Goal: Transaction & Acquisition: Purchase product/service

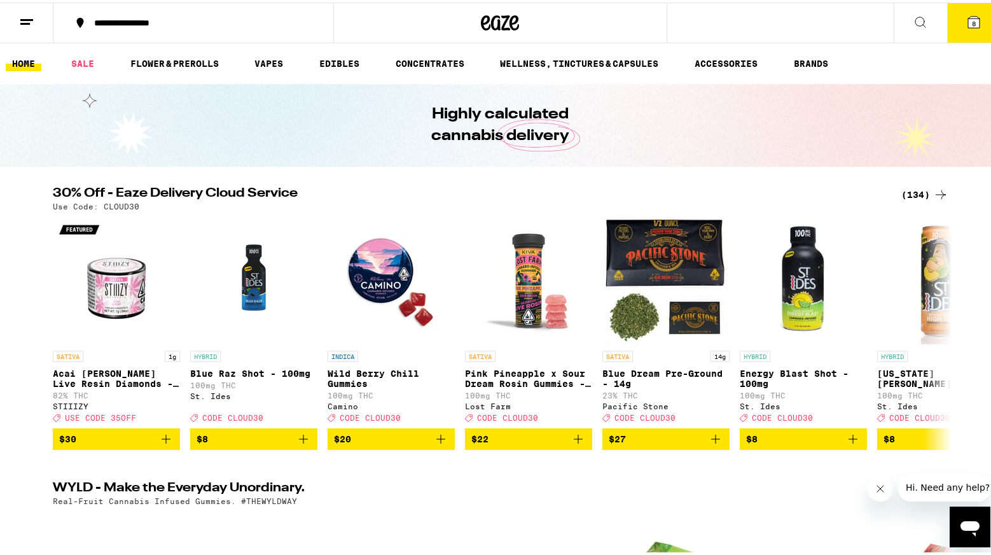
click at [913, 17] on icon at bounding box center [920, 19] width 15 height 15
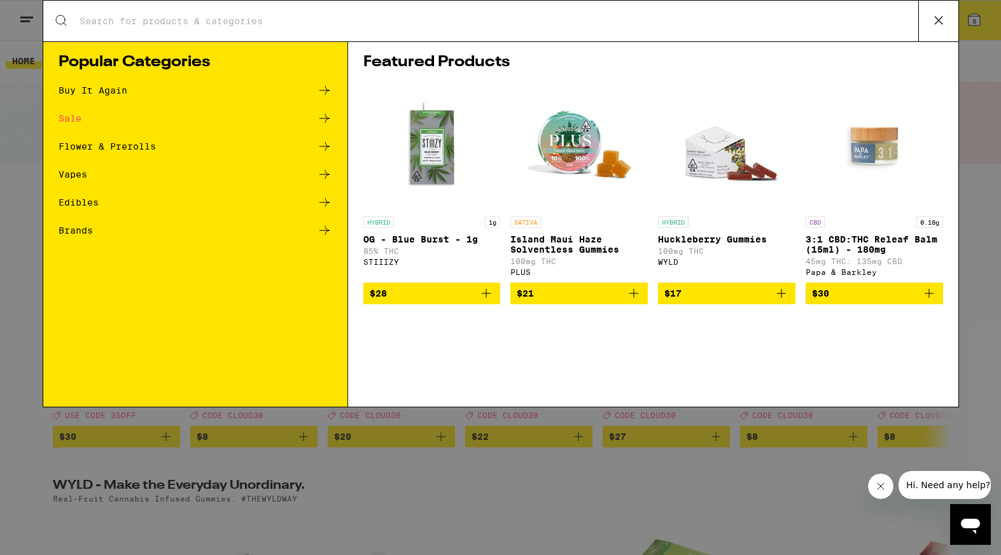
click at [382, 242] on p "OG - Blue Burst - 1g" at bounding box center [431, 239] width 137 height 10
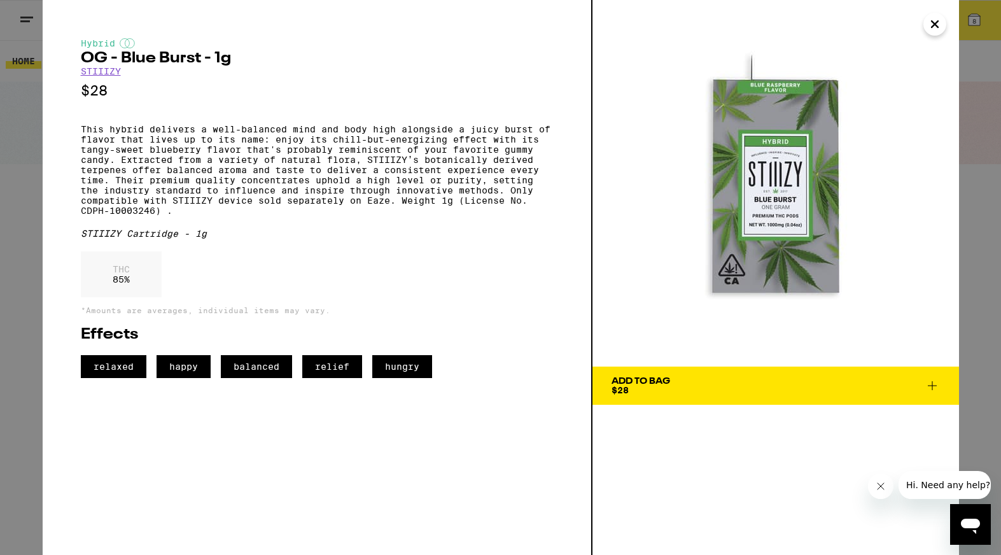
click at [95, 74] on link "STIIIZY" at bounding box center [101, 71] width 40 height 10
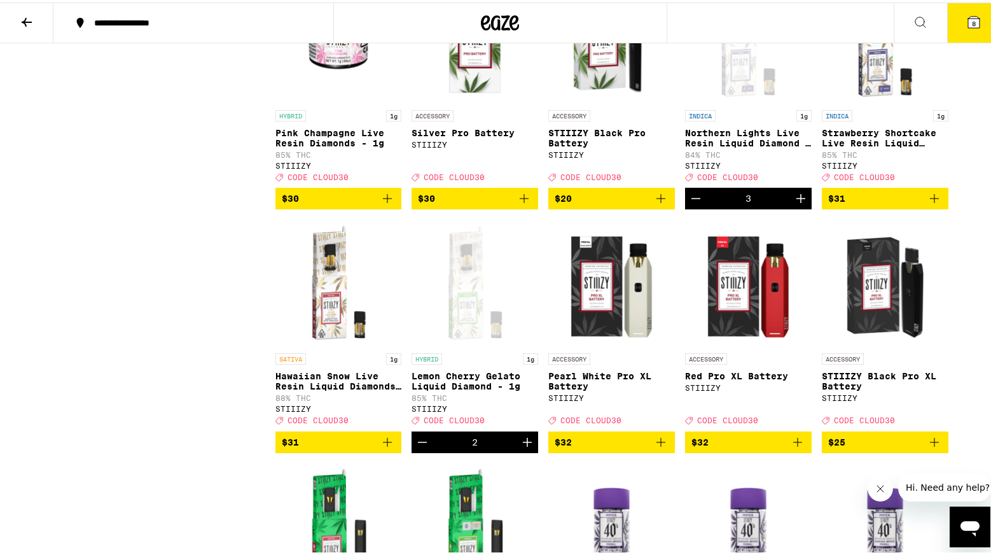
scroll to position [1405, 0]
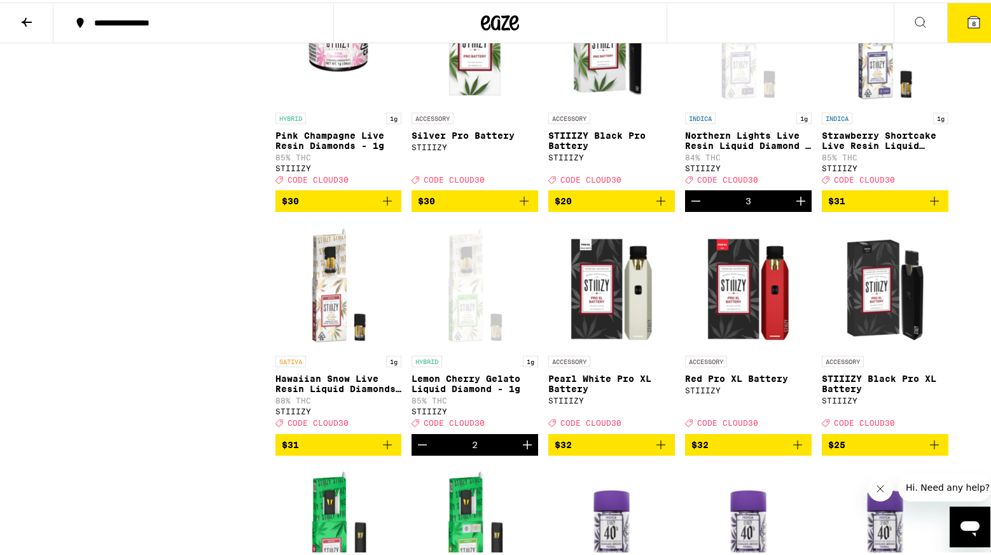
click at [526, 450] on icon "Increment" at bounding box center [527, 442] width 15 height 15
click at [691, 206] on icon "Decrement" at bounding box center [695, 198] width 15 height 15
click at [931, 206] on icon "Add to bag" at bounding box center [934, 198] width 15 height 15
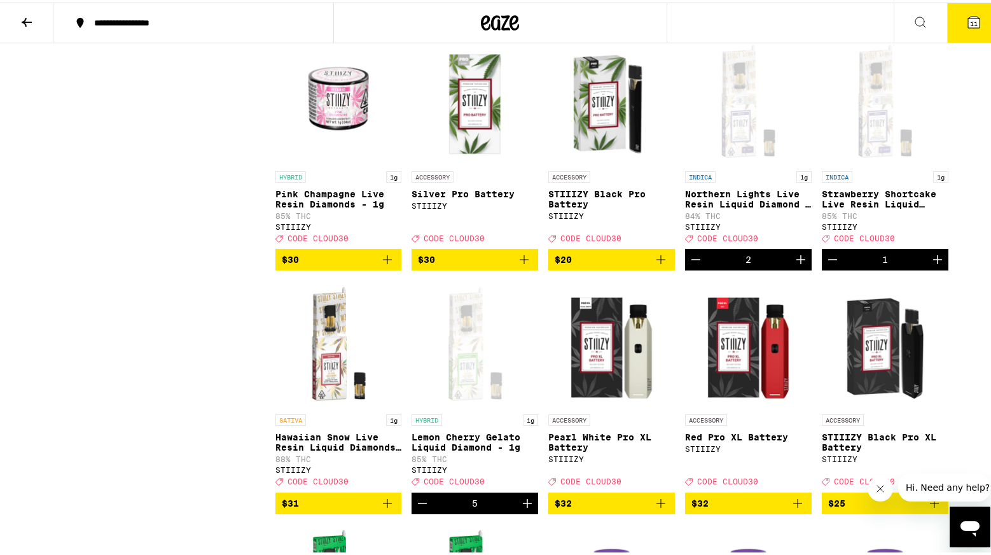
scroll to position [1344, 0]
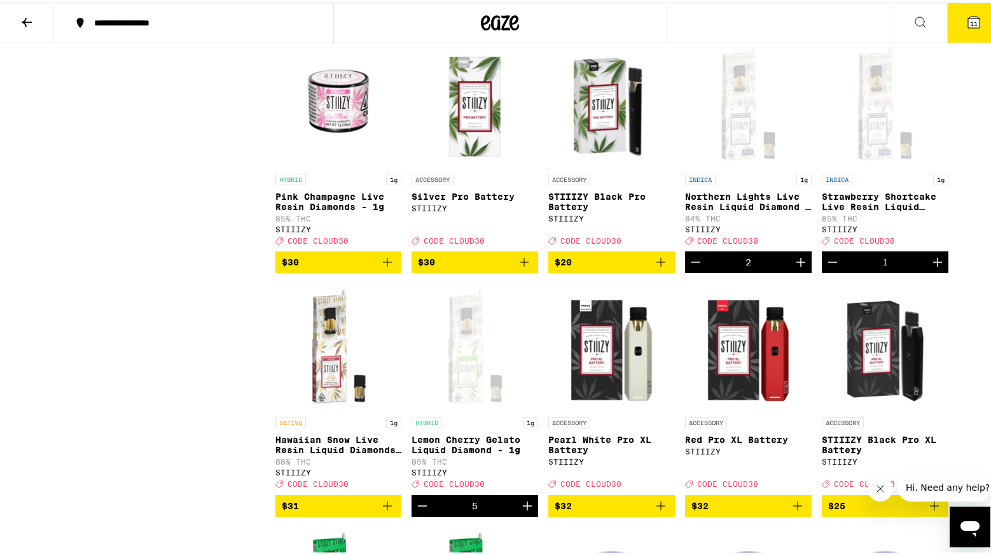
click at [691, 267] on icon "Decrement" at bounding box center [695, 259] width 15 height 15
click at [936, 264] on icon "Increment" at bounding box center [937, 259] width 9 height 9
click at [833, 267] on icon "Decrement" at bounding box center [832, 259] width 15 height 15
click at [793, 267] on icon "Increment" at bounding box center [800, 259] width 15 height 15
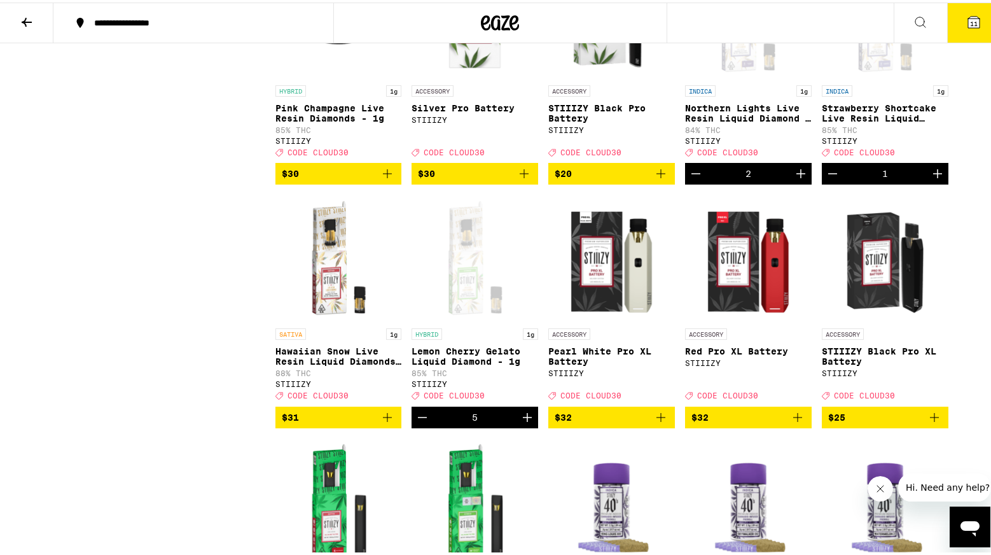
scroll to position [1430, 0]
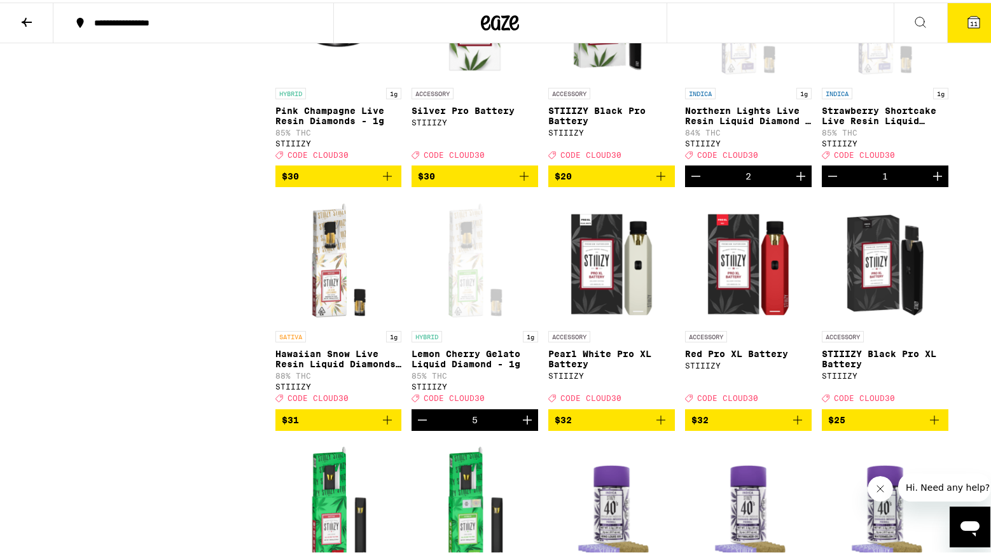
click at [952, 23] on button "11" at bounding box center [973, 20] width 53 height 39
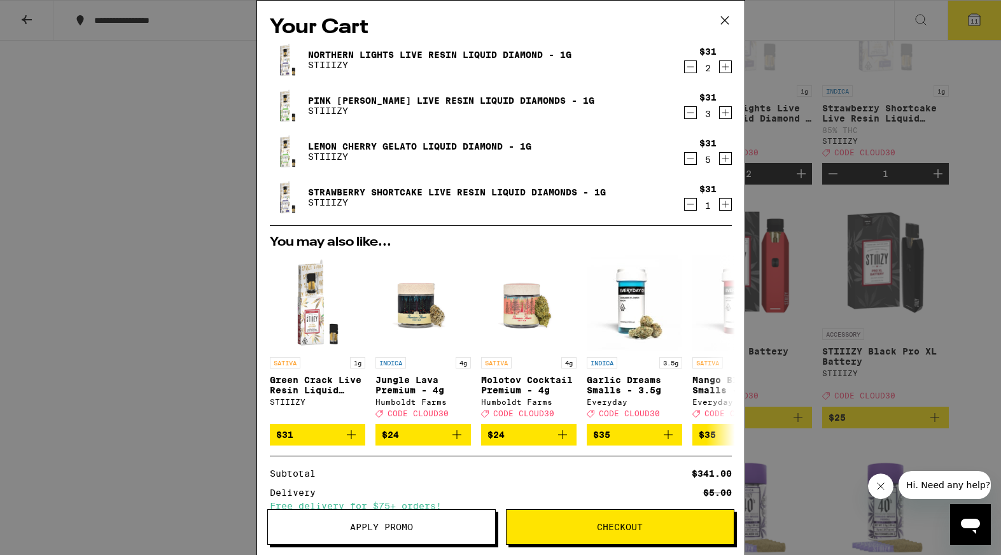
click at [724, 13] on icon at bounding box center [724, 20] width 19 height 19
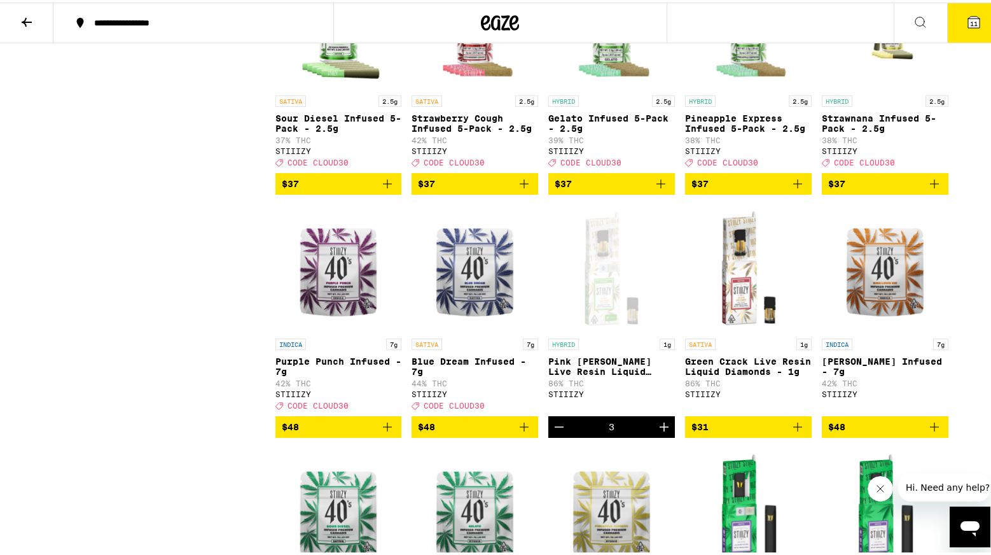
scroll to position [2155, 0]
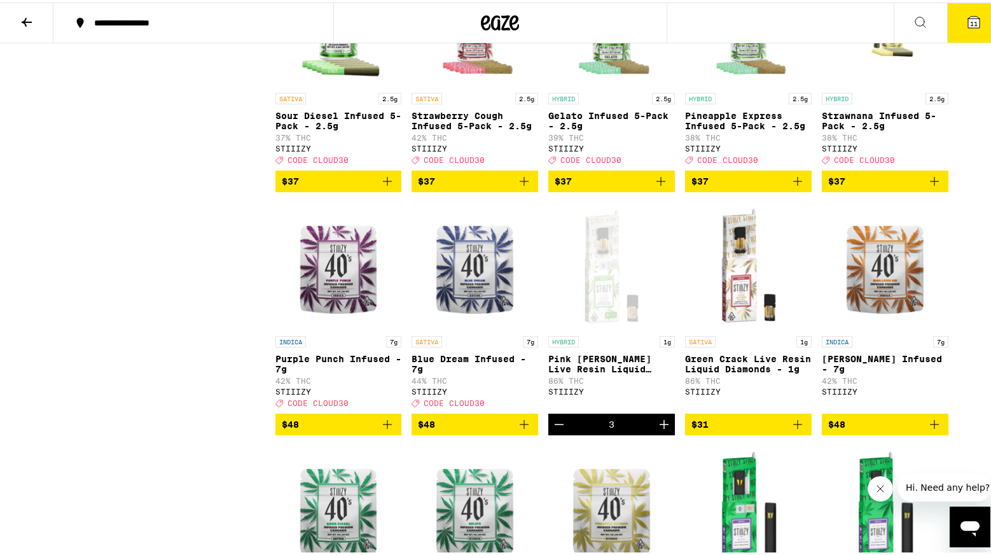
click at [960, 30] on button "11" at bounding box center [973, 20] width 53 height 39
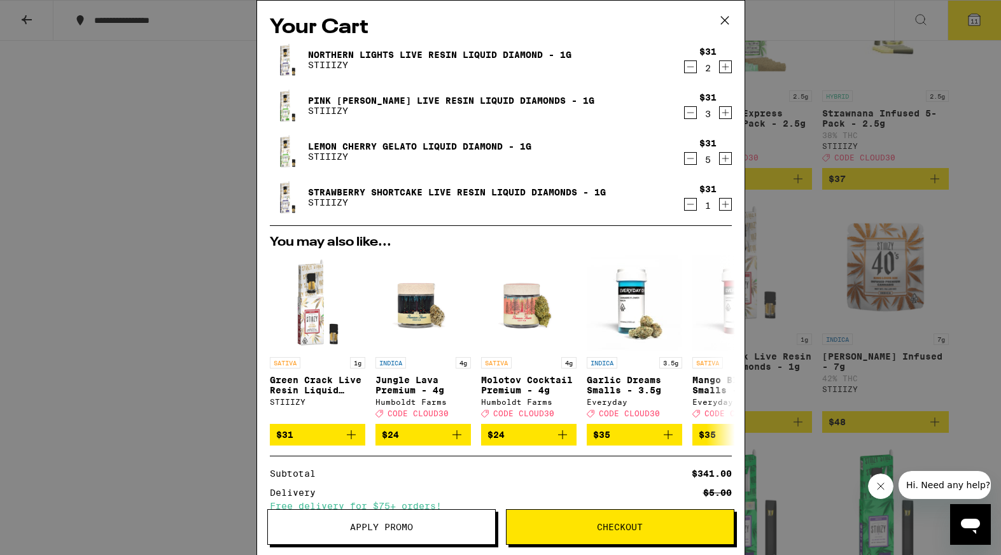
click at [952, 205] on div "Your Cart Northern Lights Live Resin Liquid Diamond - 1g STIIIZY $31 2 Pink [PE…" at bounding box center [500, 277] width 1001 height 555
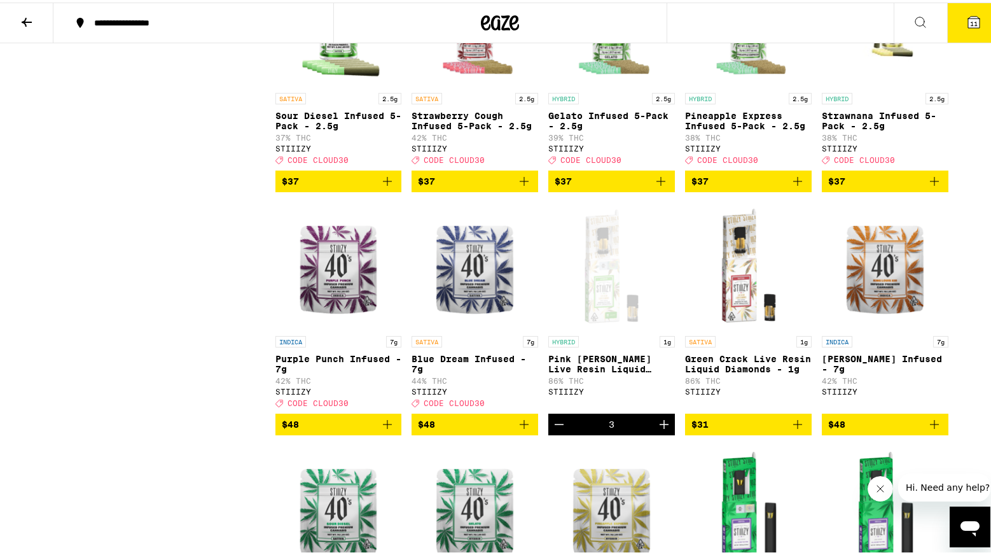
scroll to position [2204, 0]
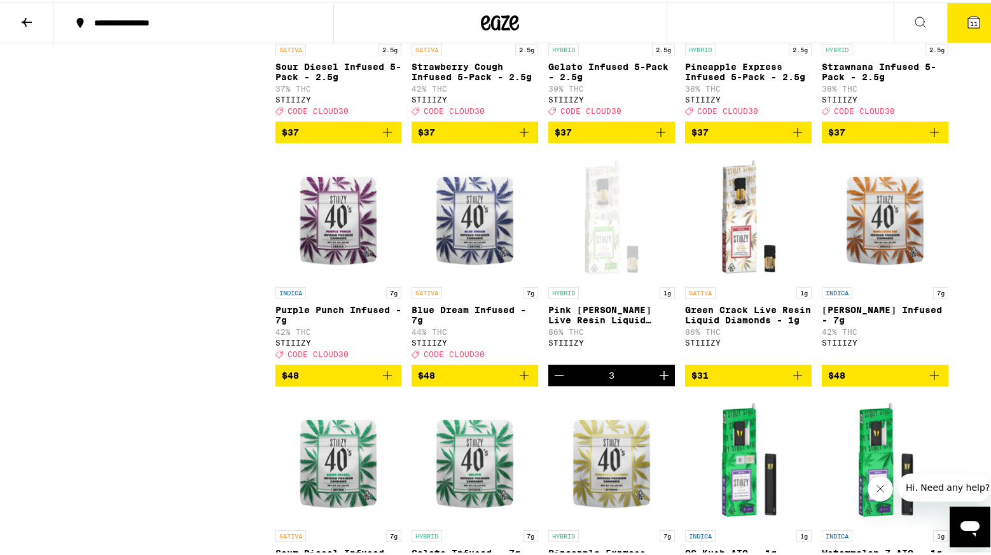
click at [552, 380] on icon "Decrement" at bounding box center [559, 372] width 15 height 15
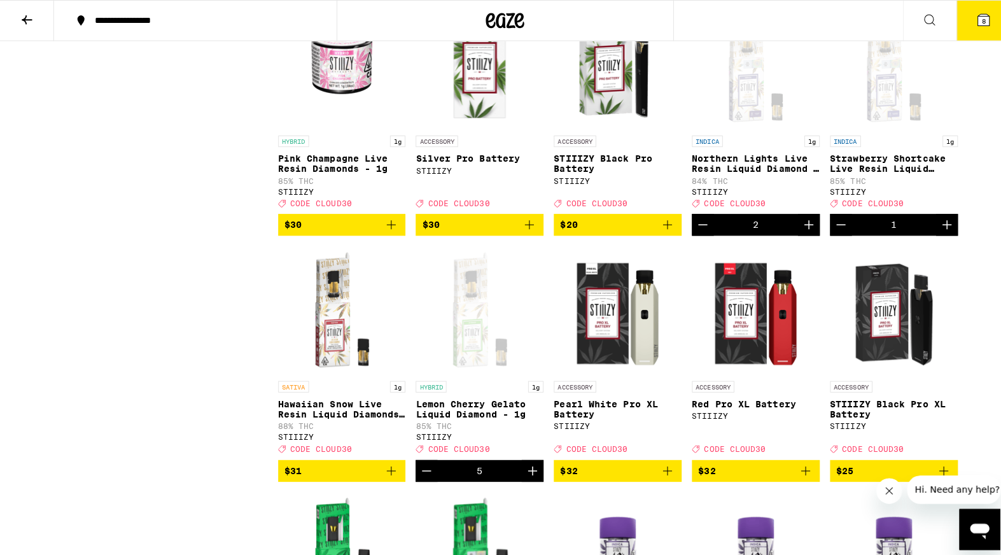
scroll to position [1379, 0]
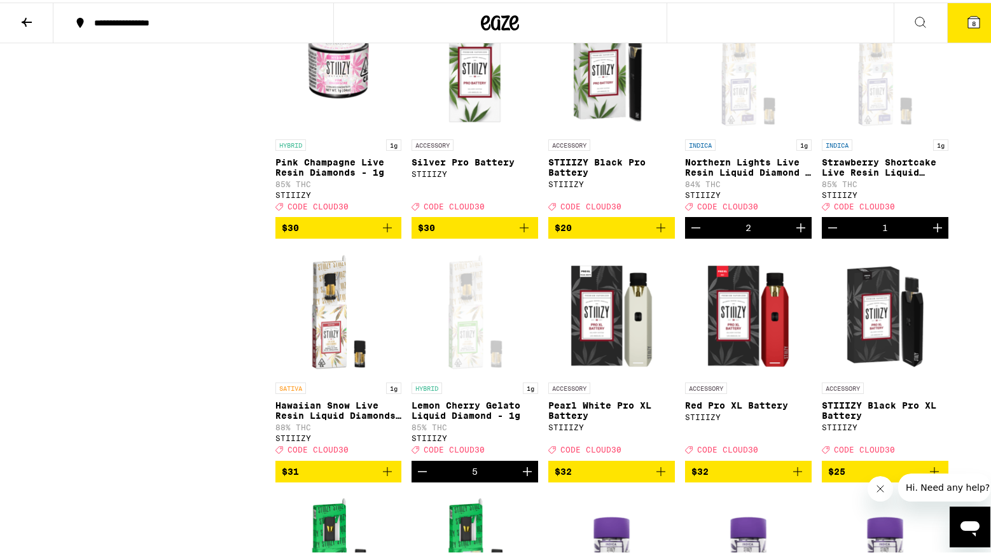
click at [972, 24] on span "8" at bounding box center [974, 21] width 4 height 8
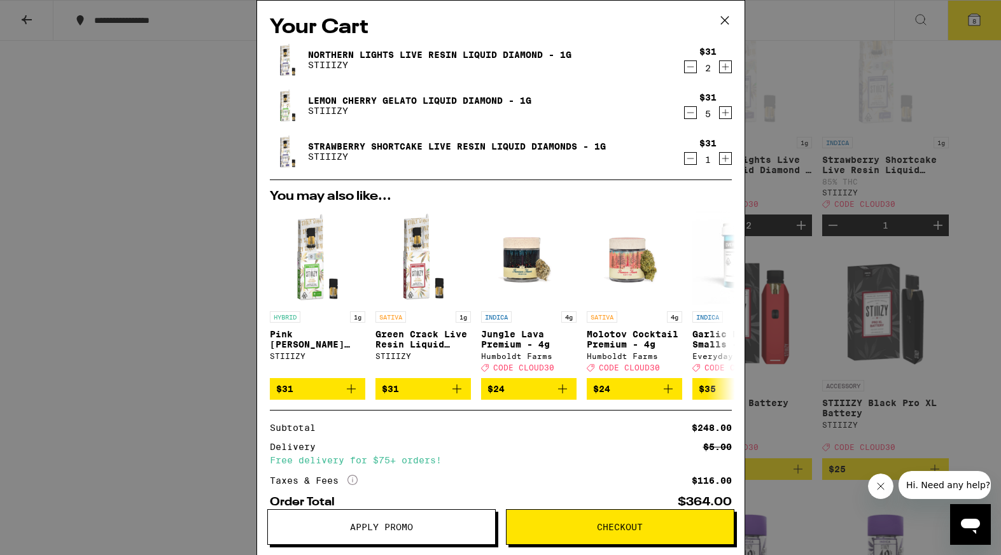
scroll to position [78, 0]
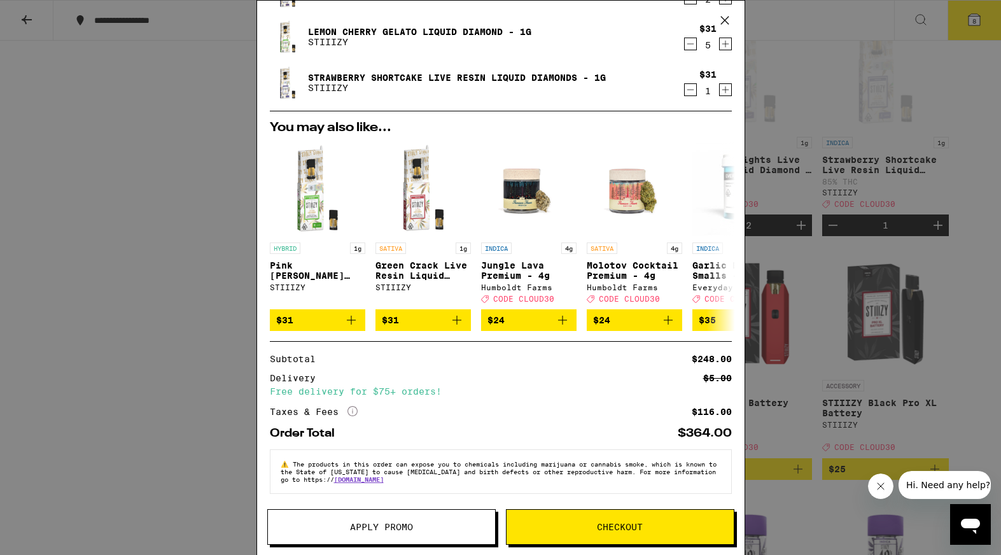
click at [318, 526] on span "Apply Promo" at bounding box center [381, 526] width 227 height 9
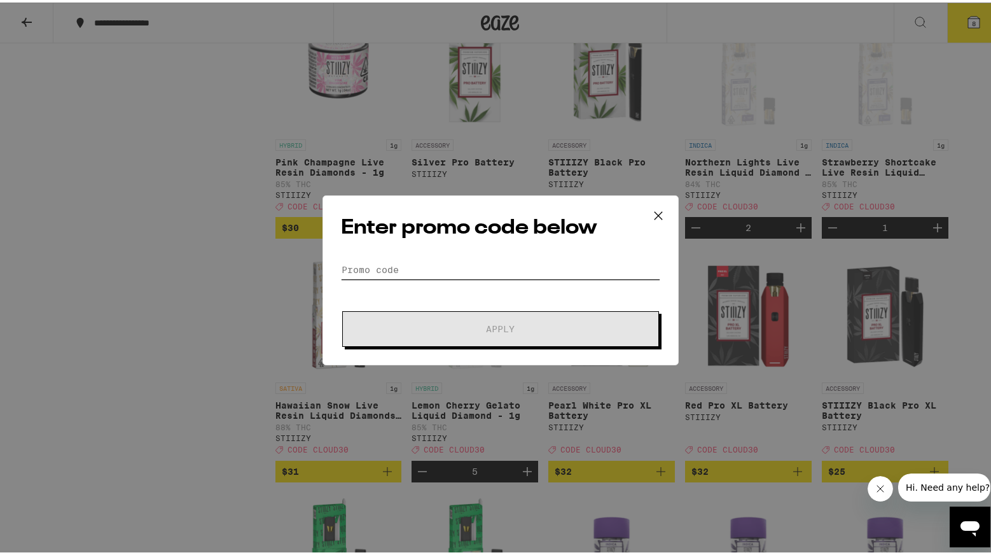
click at [365, 265] on input "Promo Code" at bounding box center [500, 267] width 319 height 19
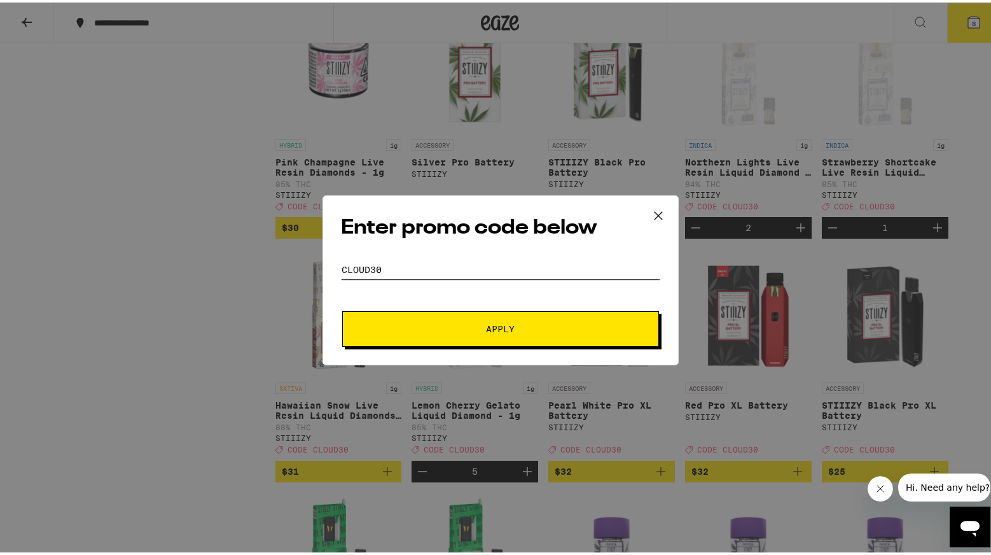
type input "CLOUD30"
click at [381, 335] on button "Apply" at bounding box center [500, 327] width 317 height 36
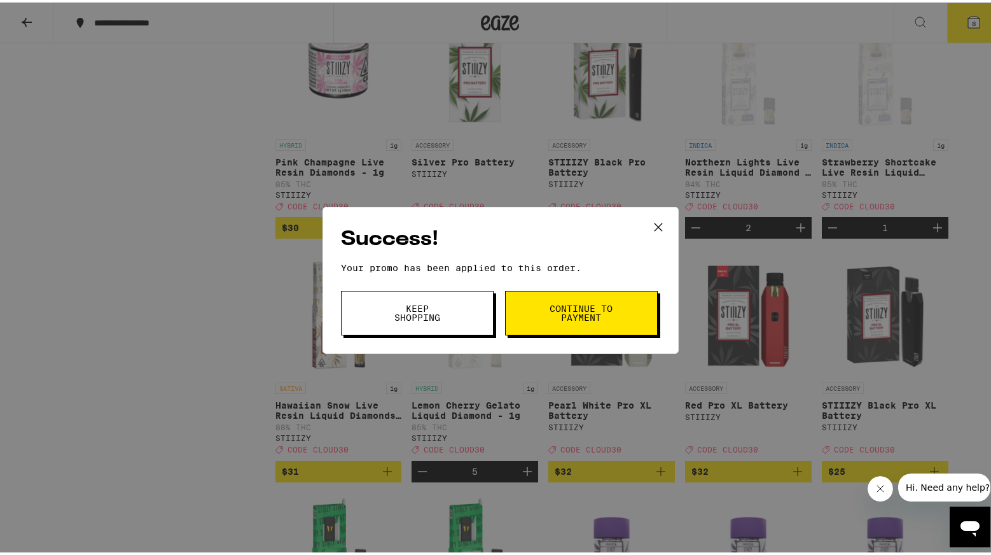
click at [431, 309] on span "Keep Shopping" at bounding box center [417, 311] width 65 height 18
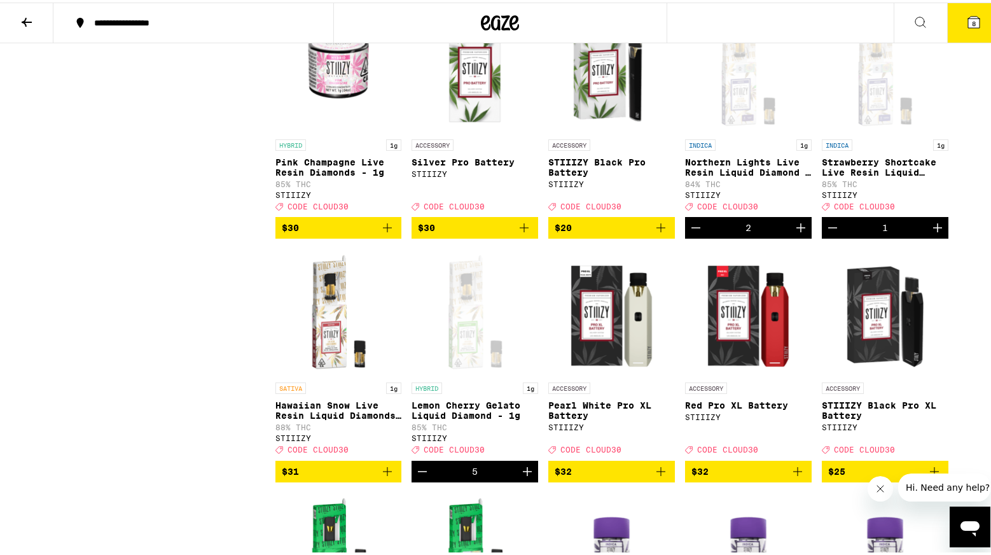
click at [966, 13] on icon at bounding box center [973, 19] width 15 height 15
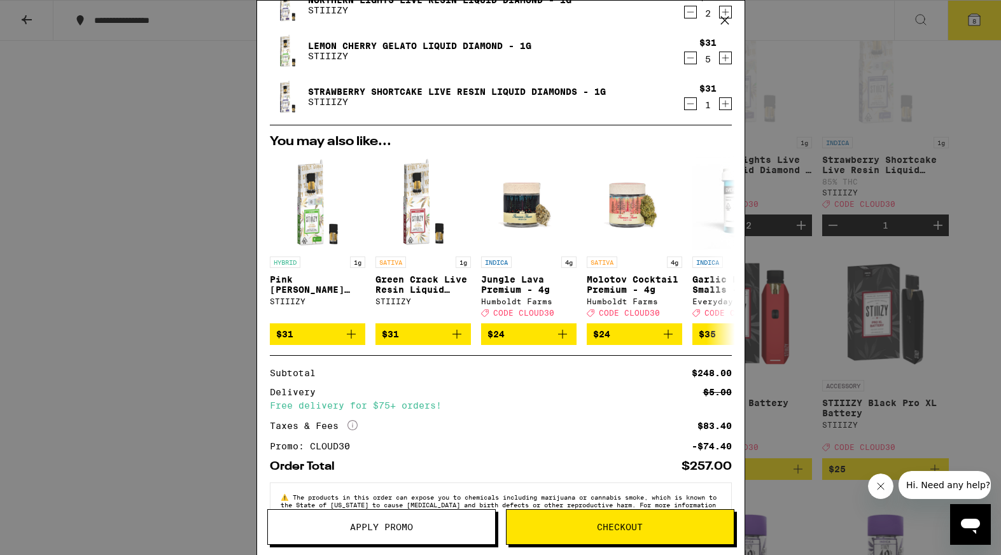
scroll to position [97, 0]
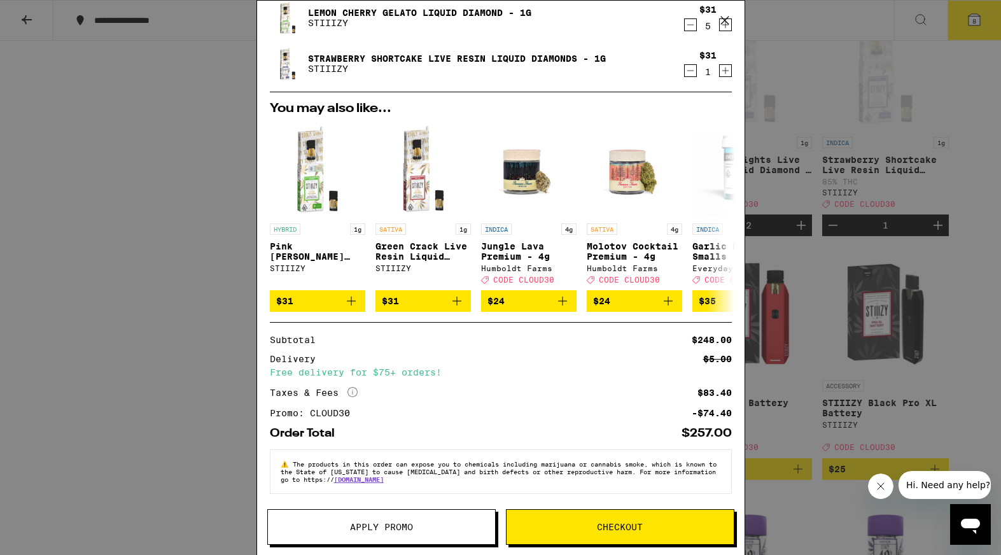
click at [606, 535] on button "Checkout" at bounding box center [620, 527] width 228 height 36
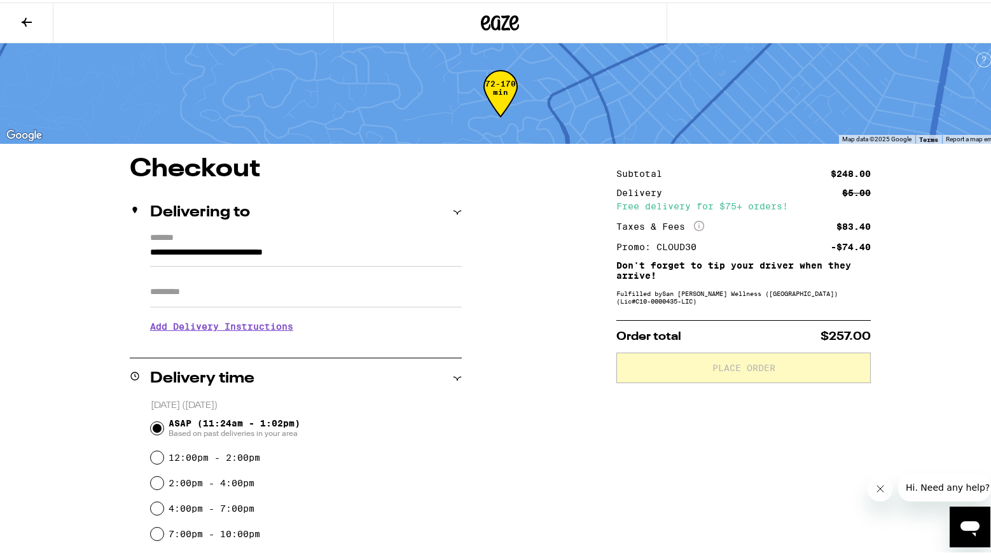
click at [150, 295] on input "Apt/Suite" at bounding box center [306, 289] width 312 height 31
type input "******"
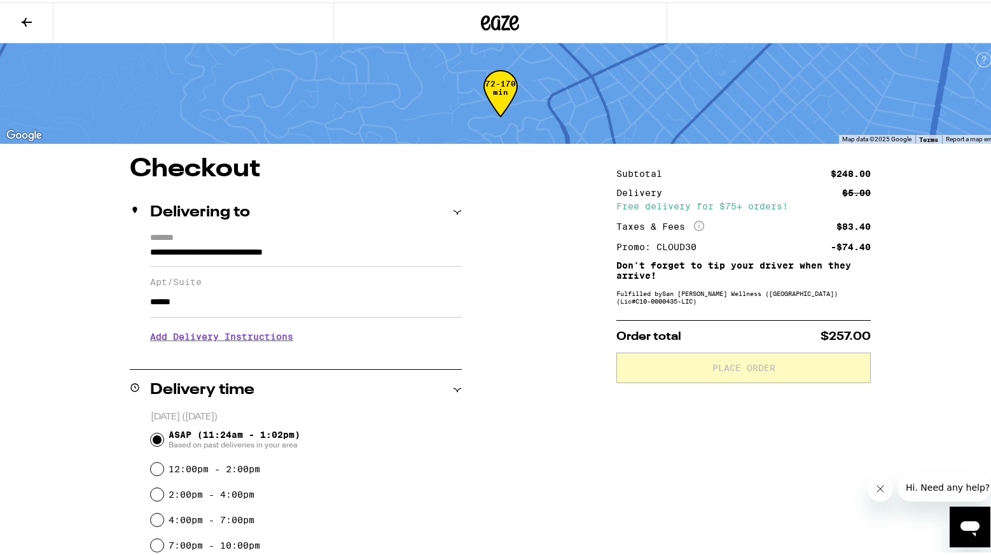
click at [176, 340] on h3 "Add Delivery Instructions" at bounding box center [306, 333] width 312 height 29
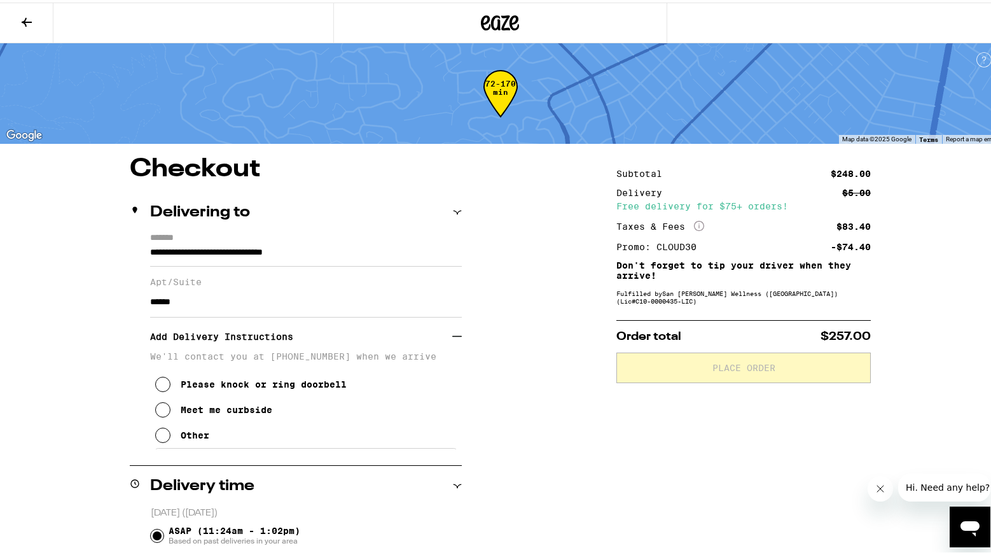
click at [162, 415] on icon at bounding box center [162, 407] width 15 height 15
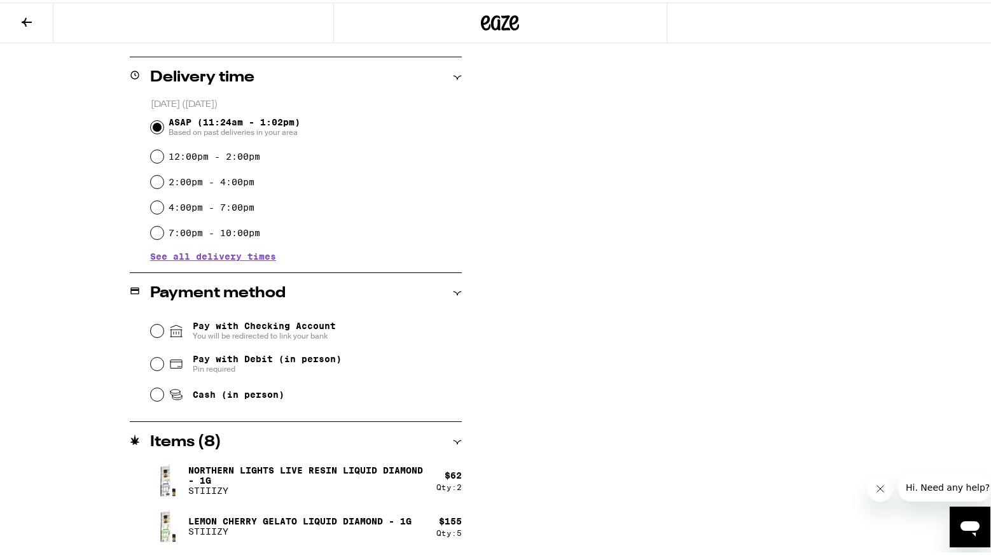
scroll to position [426, 0]
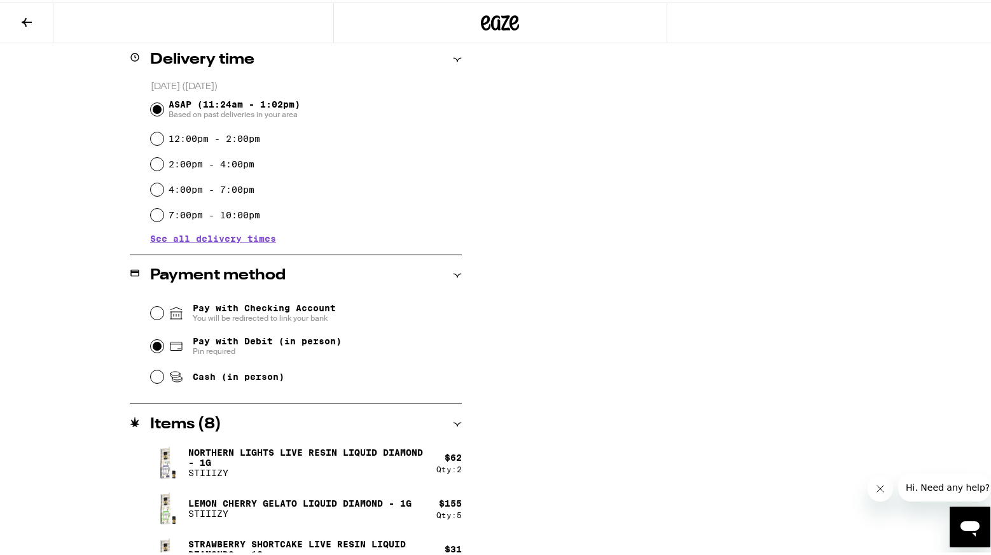
click at [156, 344] on input "Pay with Debit (in person) Pin required" at bounding box center [157, 343] width 13 height 13
radio input "true"
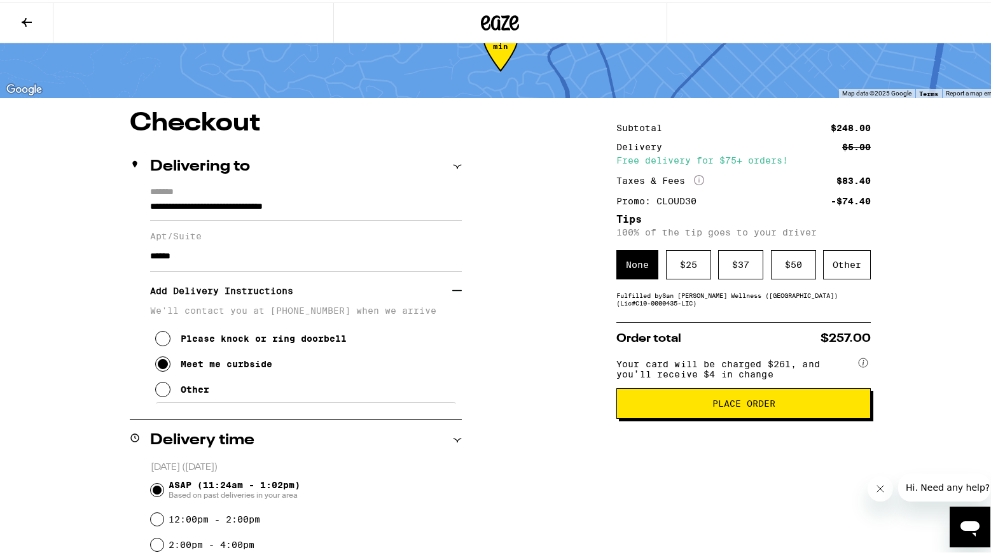
scroll to position [45, 0]
